Goal: Navigation & Orientation: Find specific page/section

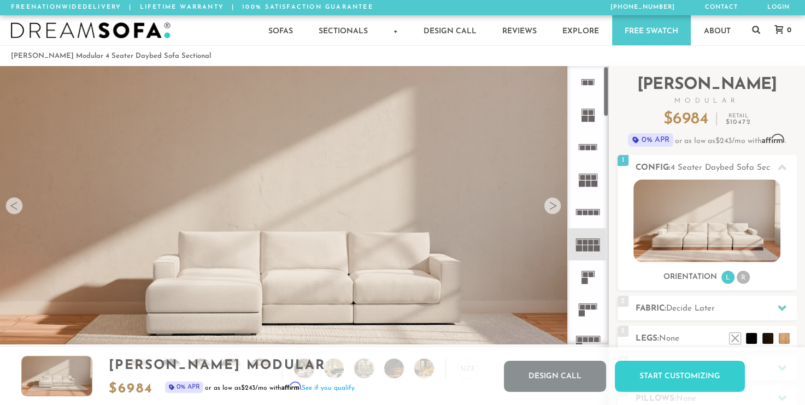
scroll to position [12145, 796]
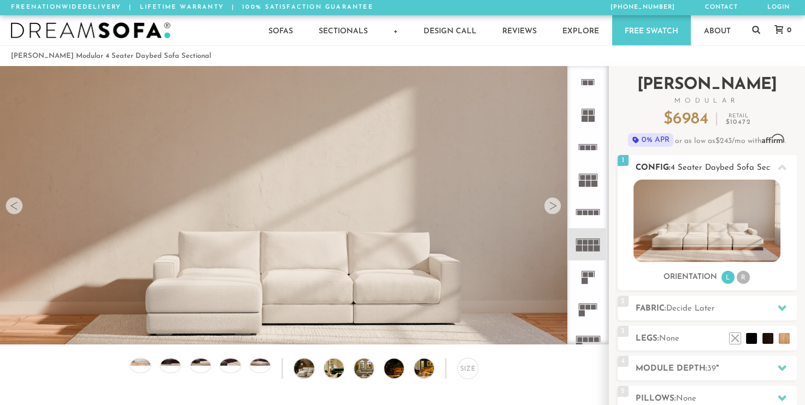
click at [747, 273] on ul "L R" at bounding box center [735, 277] width 31 height 15
click at [744, 276] on li "R" at bounding box center [742, 277] width 13 height 13
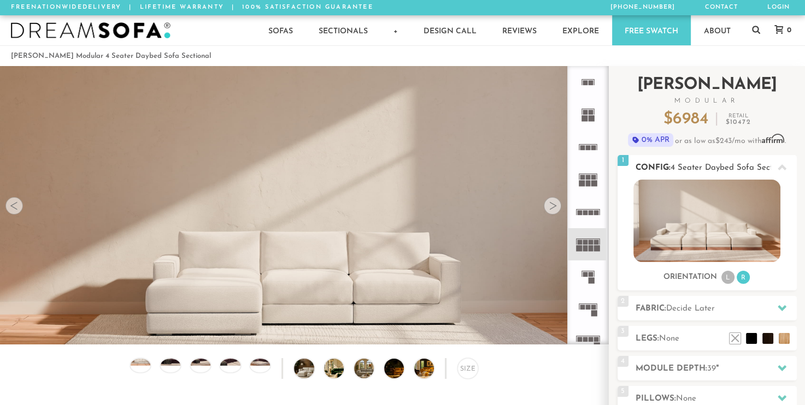
click at [725, 276] on li "L" at bounding box center [727, 277] width 13 height 13
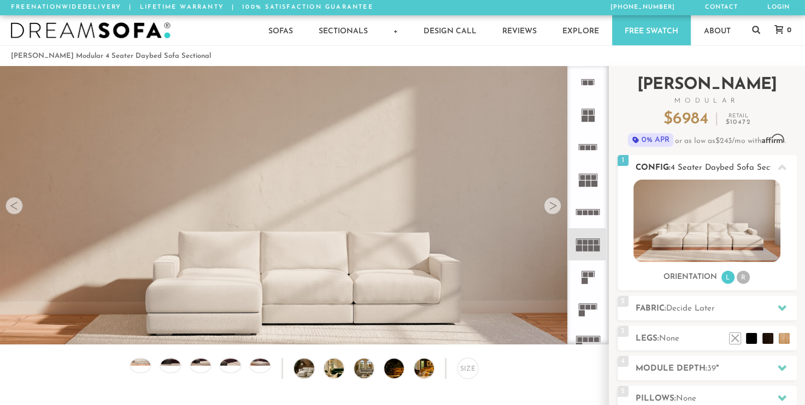
click at [738, 279] on li "R" at bounding box center [742, 277] width 13 height 13
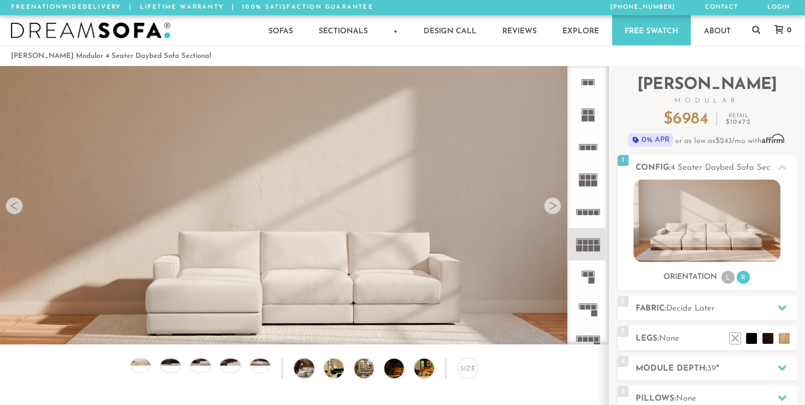
click at [581, 298] on icon at bounding box center [587, 309] width 32 height 32
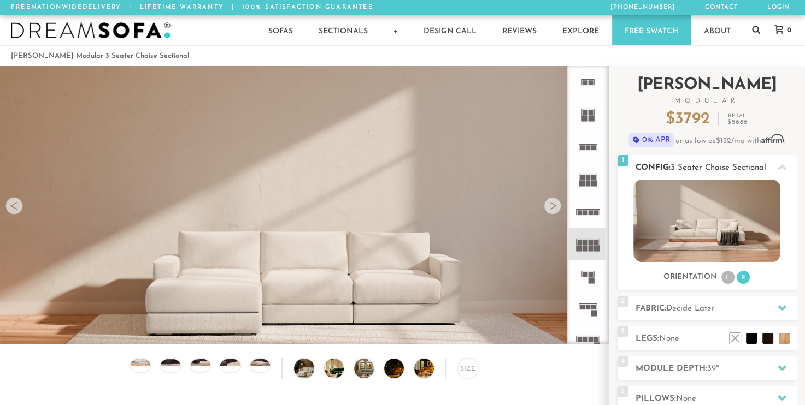
click at [730, 279] on li "L" at bounding box center [727, 277] width 13 height 13
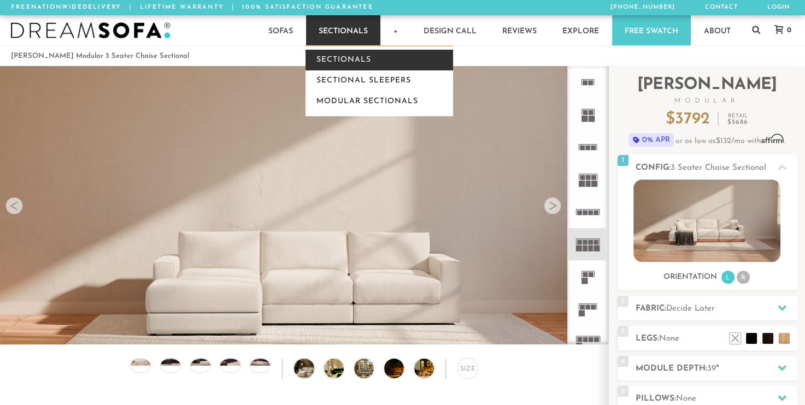
click at [362, 54] on link "Sectionals" at bounding box center [378, 60] width 147 height 21
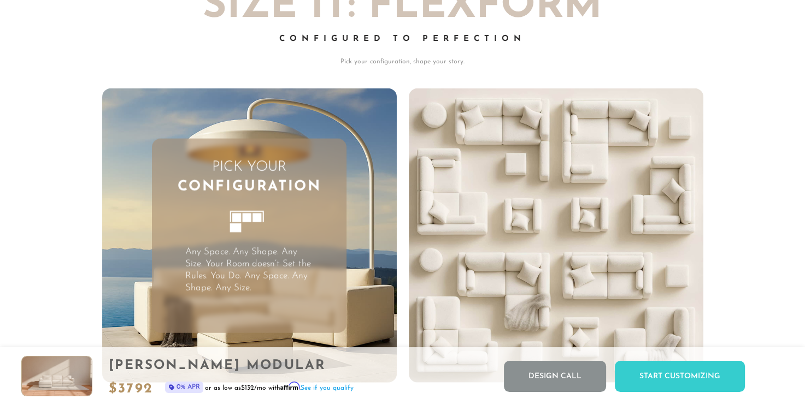
scroll to position [2648, 0]
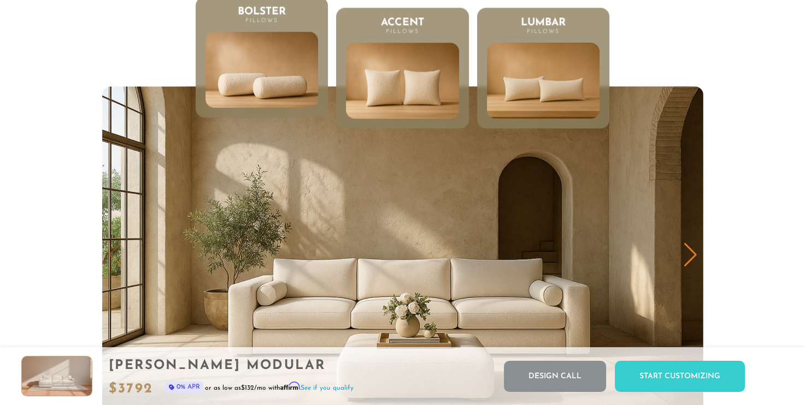
scroll to position [5318, 0]
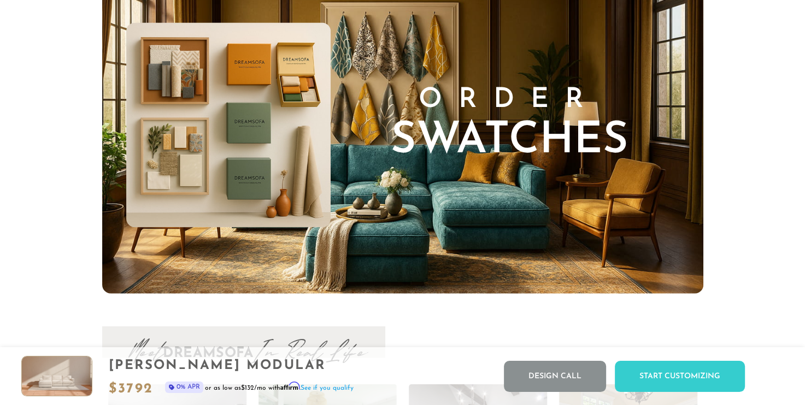
scroll to position [10875, 0]
